Goal: Information Seeking & Learning: Learn about a topic

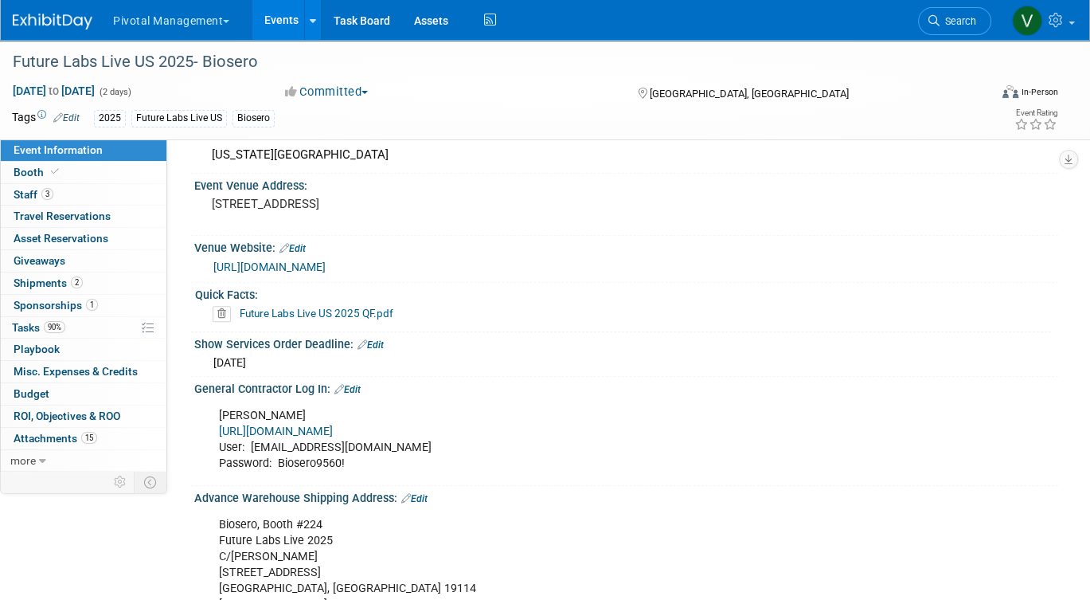
click at [275, 27] on link "Events" at bounding box center [281, 20] width 58 height 40
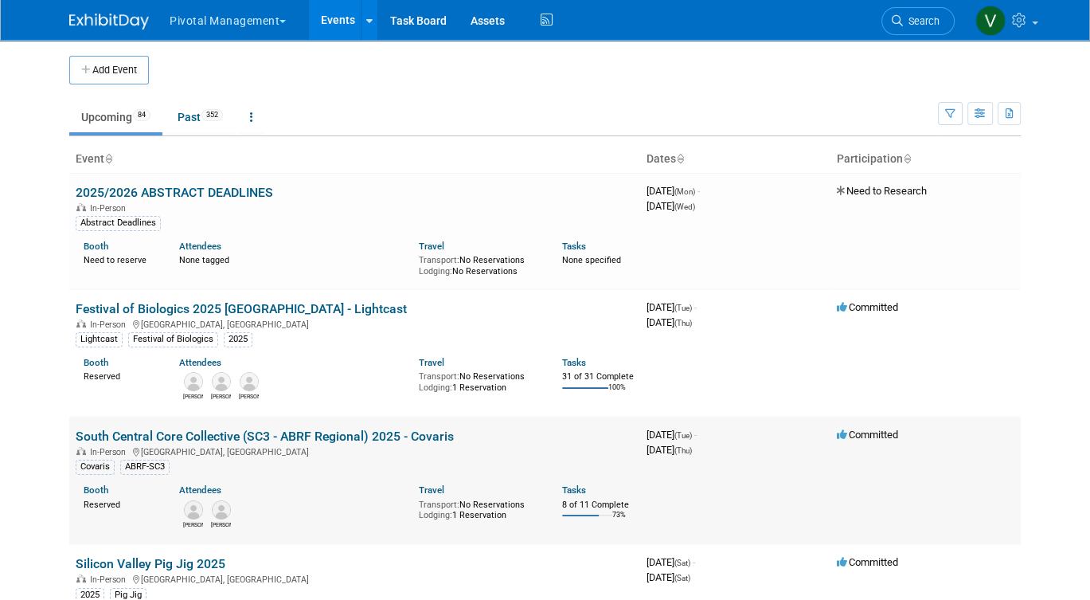
click at [299, 443] on link "South Central Core Collective (SC3 - ABRF Regional) 2025 - Covaris" at bounding box center [265, 435] width 378 height 15
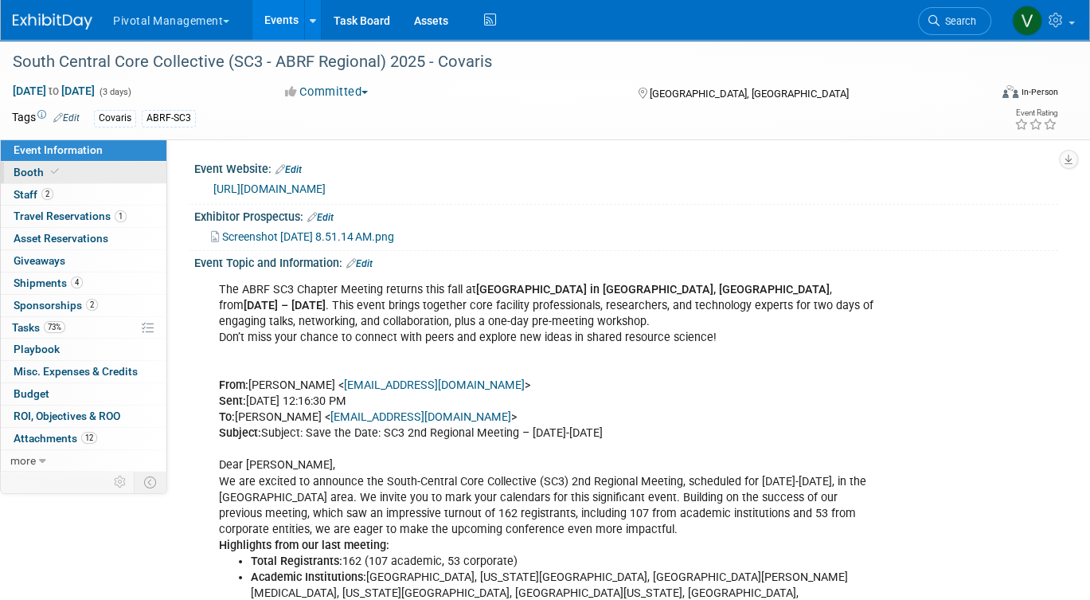
click at [123, 175] on link "Booth" at bounding box center [84, 172] width 166 height 21
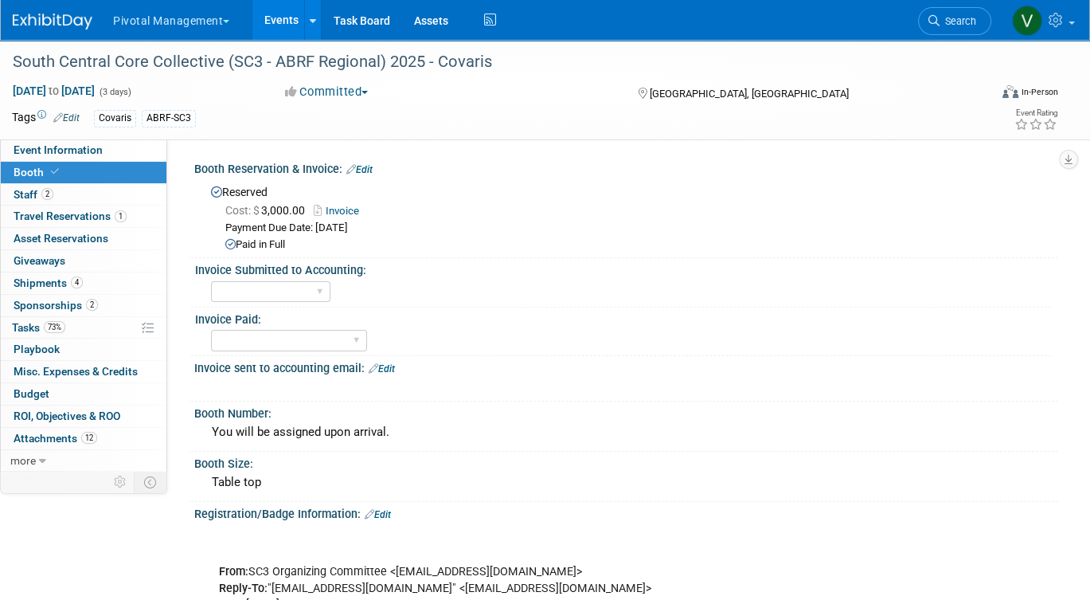
click at [295, 21] on link "Events" at bounding box center [281, 20] width 58 height 40
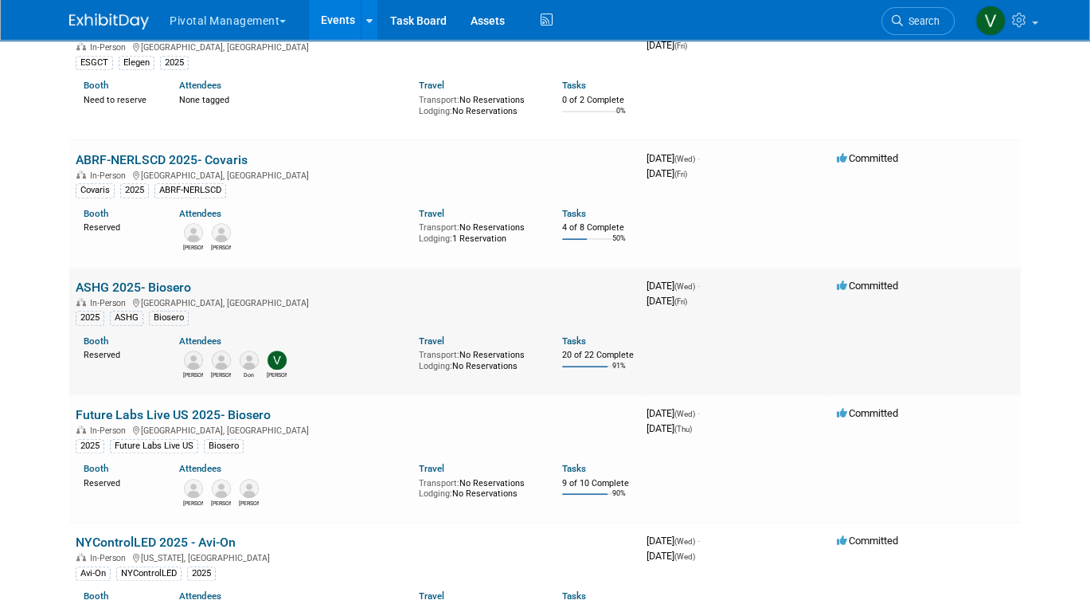
scroll to position [1170, 0]
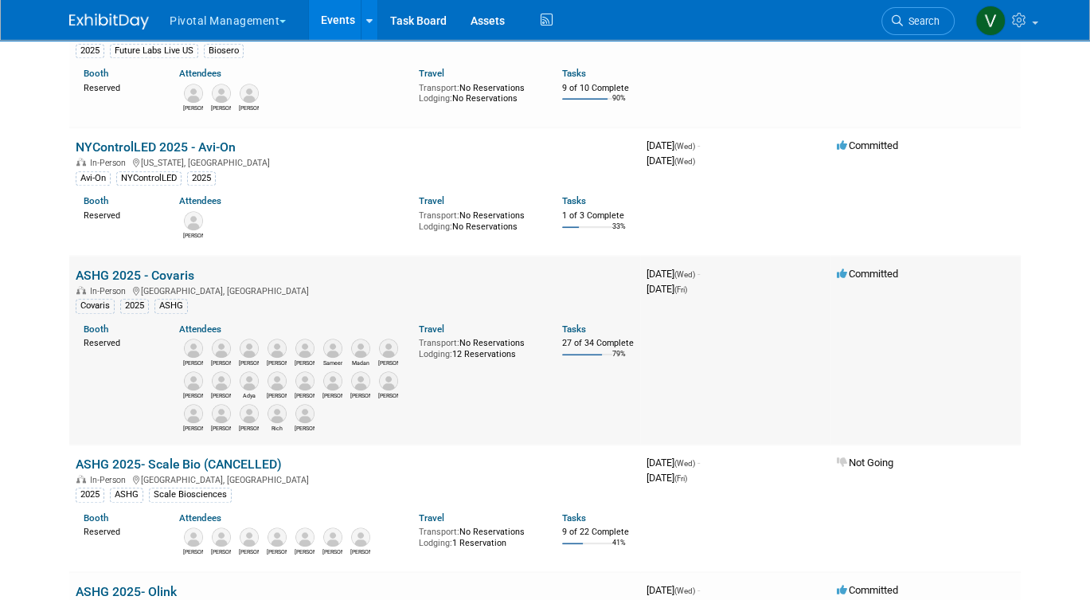
click at [172, 283] on link "ASHG 2025 - Covaris" at bounding box center [135, 275] width 119 height 15
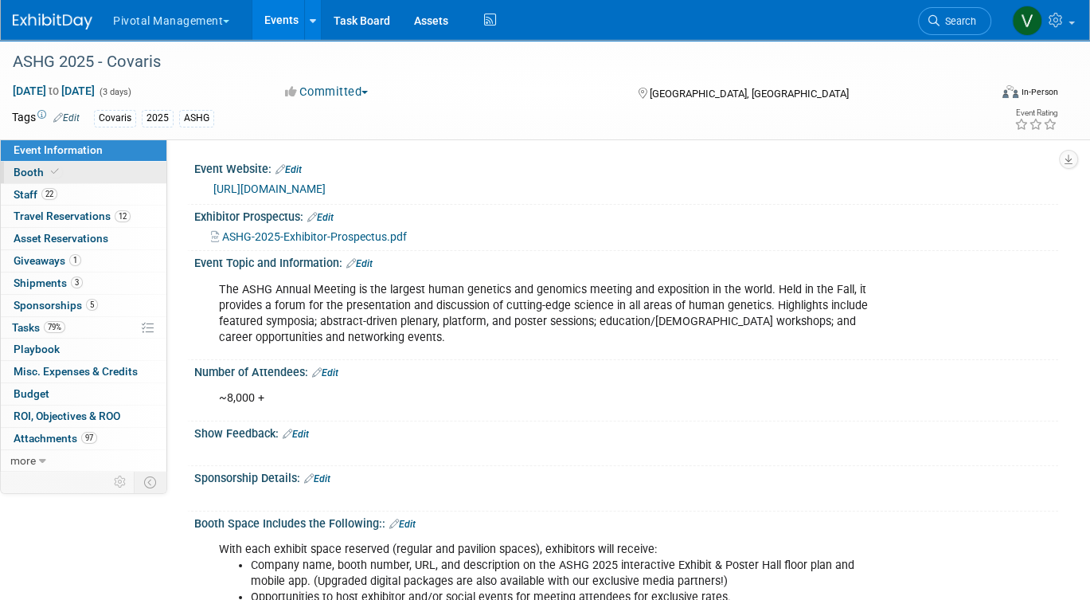
click at [67, 174] on link "Booth" at bounding box center [84, 172] width 166 height 21
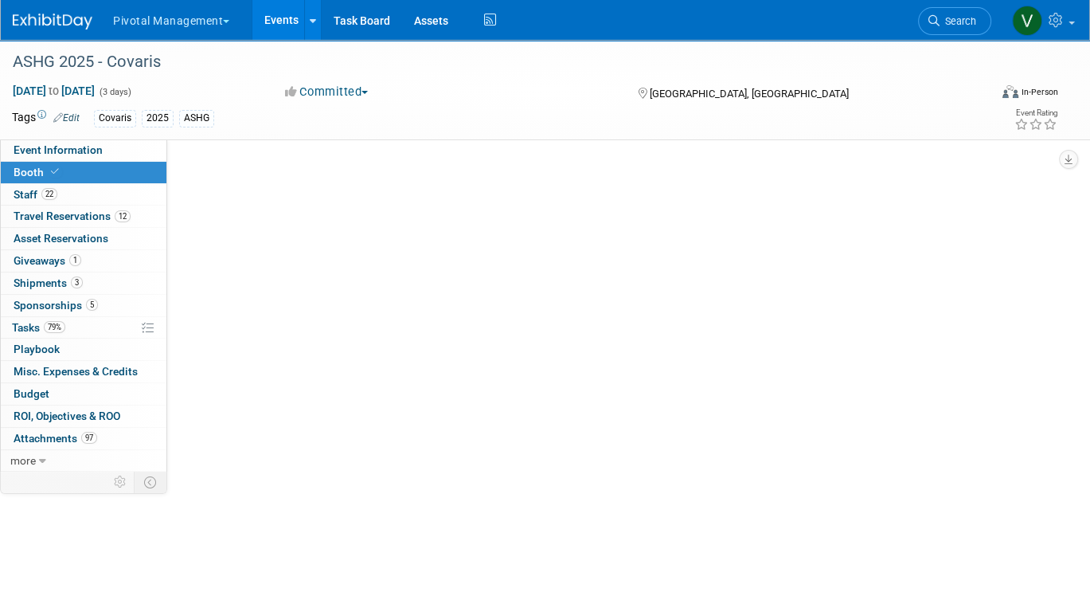
select select "Yes"
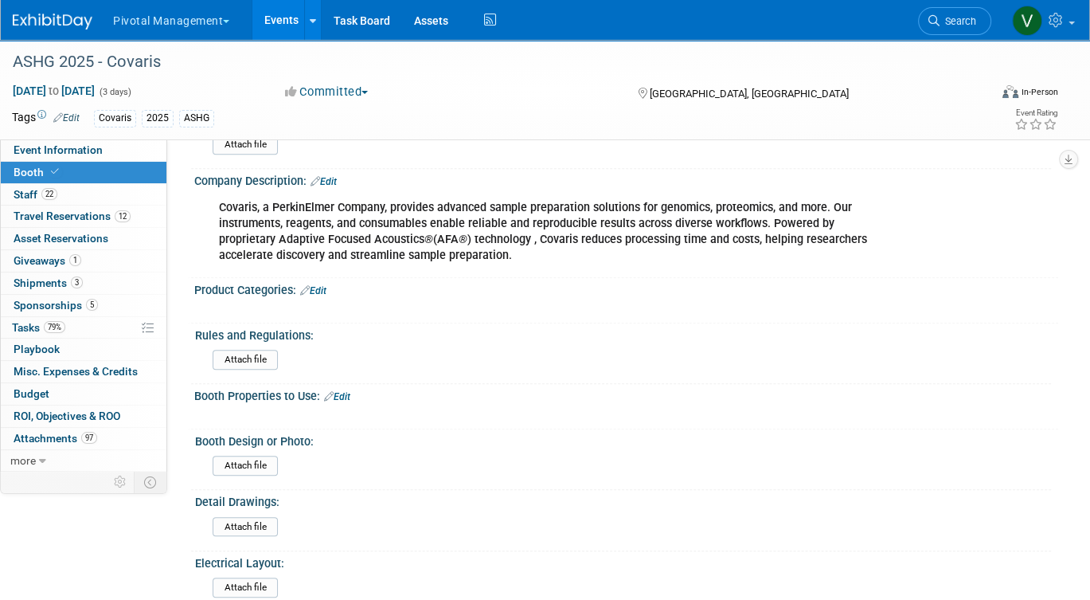
scroll to position [783, 0]
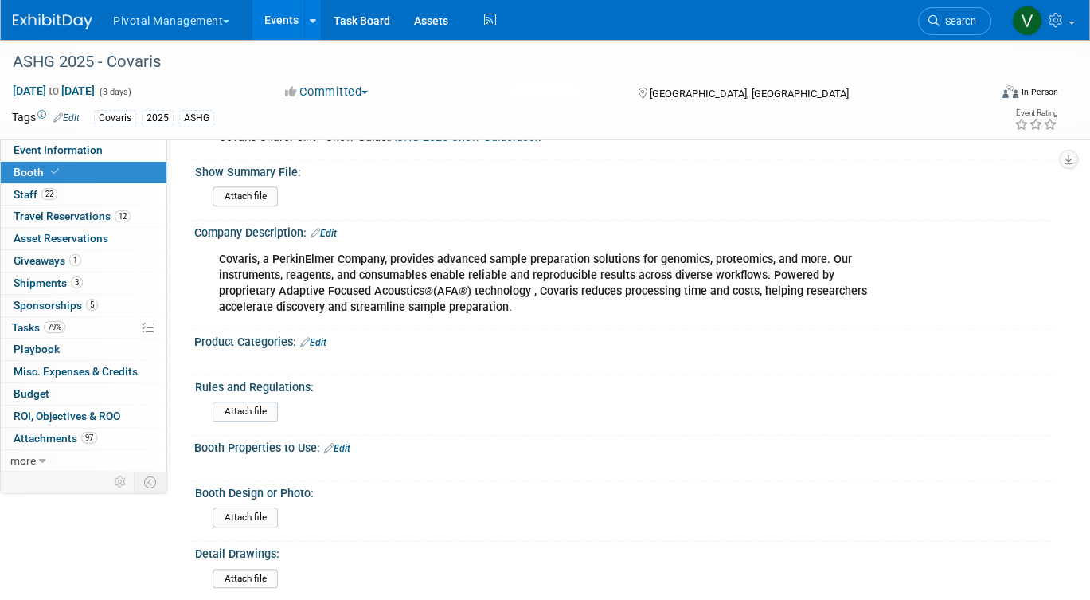
drag, startPoint x: 221, startPoint y: 255, endPoint x: 515, endPoint y: 314, distance: 299.6
click at [515, 314] on div "Covaris, a PerkinElmer Company, provides advanced sample preparation solutions …" at bounding box center [549, 284] width 682 height 80
copy b "Covaris, a PerkinElmer Company, provides advanced sample preparation solutions …"
